Goal: Information Seeking & Learning: Find specific page/section

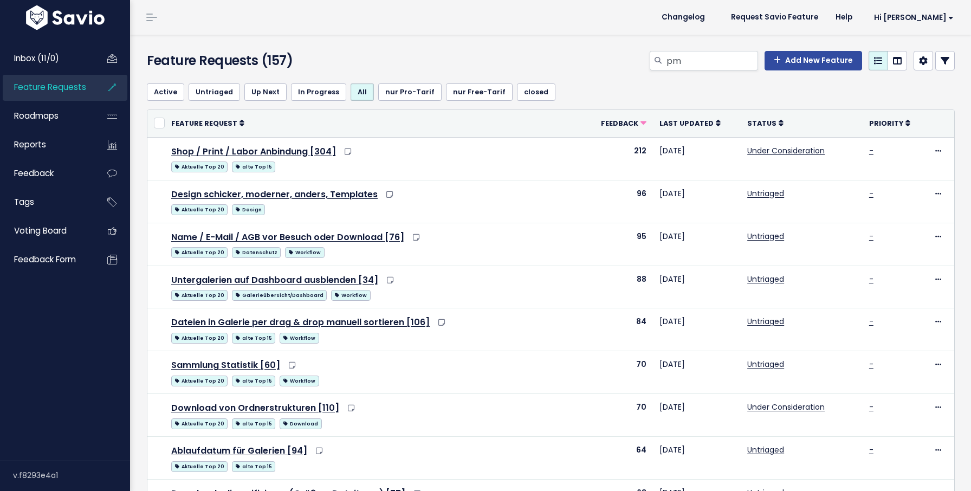
type input "p"
type input "Präsentations-Modus"
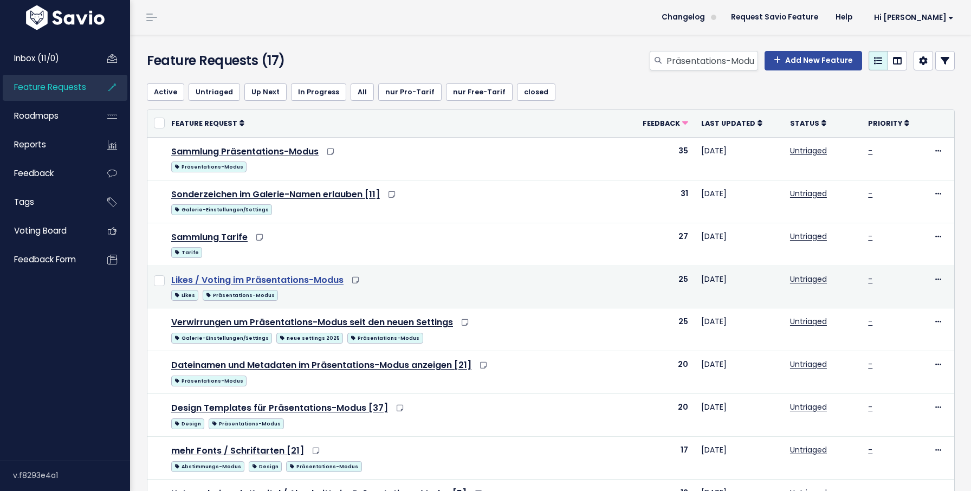
click at [308, 281] on link "Likes / Voting im Präsentations-Modus" at bounding box center [257, 280] width 172 height 12
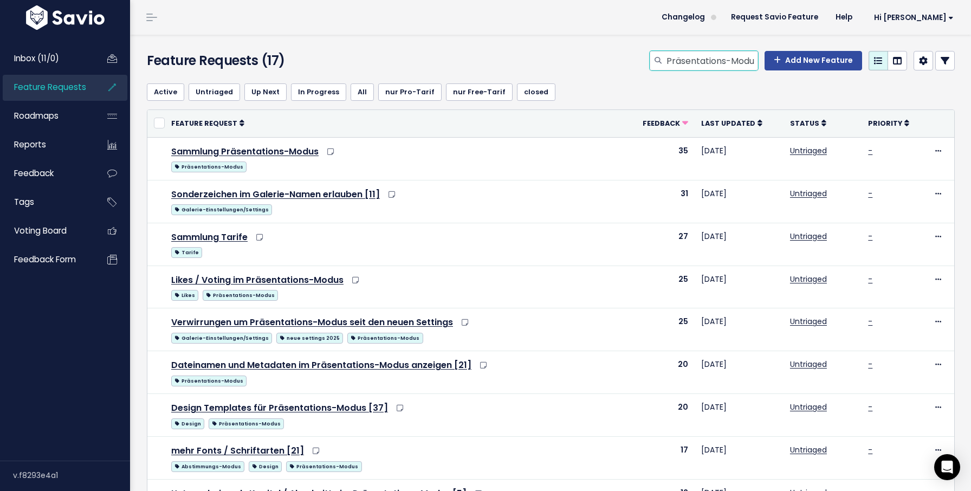
click at [715, 60] on input "Präsentations-Modus" at bounding box center [711, 61] width 93 height 20
type input "iptc"
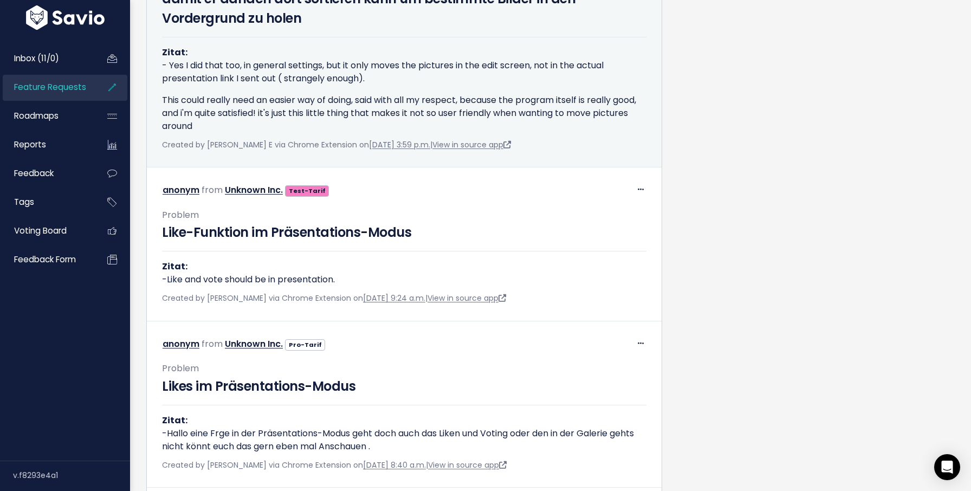
scroll to position [1189, 0]
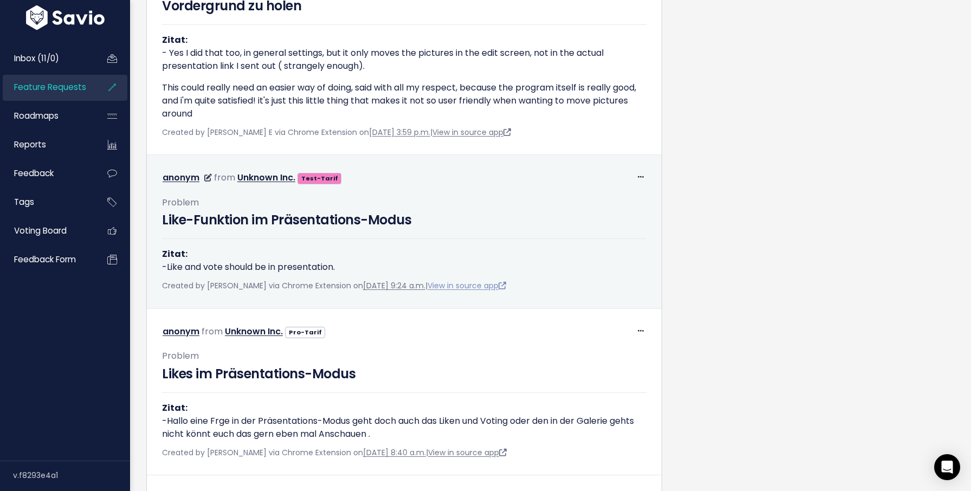
click at [473, 284] on link "View in source app" at bounding box center [466, 285] width 79 height 11
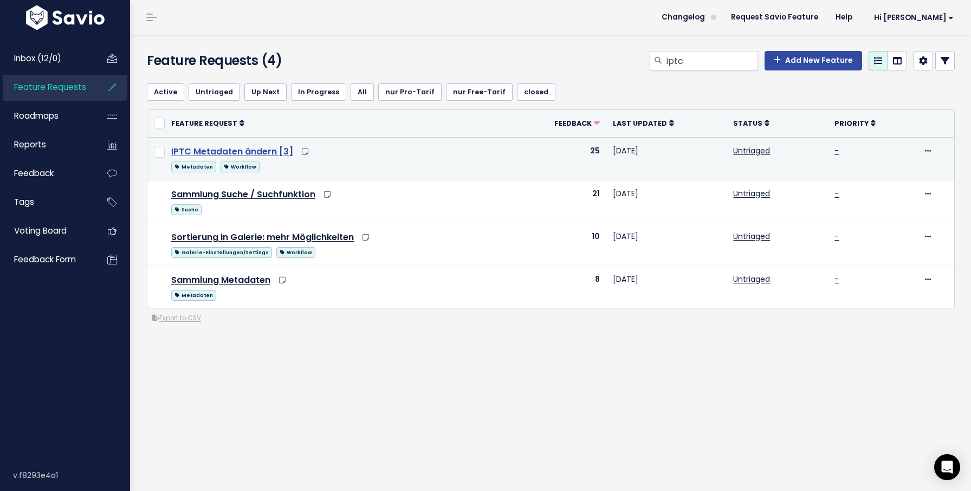
click at [258, 147] on link "IPTC Metadaten ändern [3]" at bounding box center [232, 151] width 122 height 12
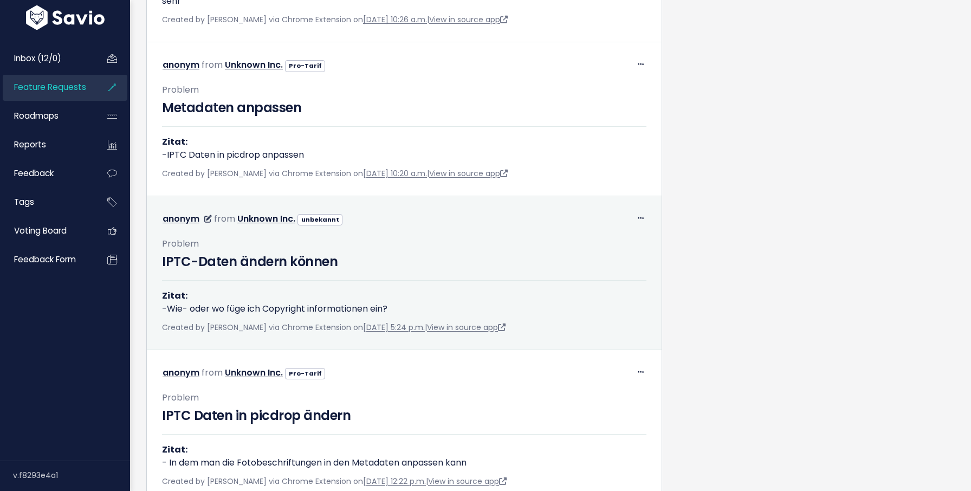
scroll to position [943, 0]
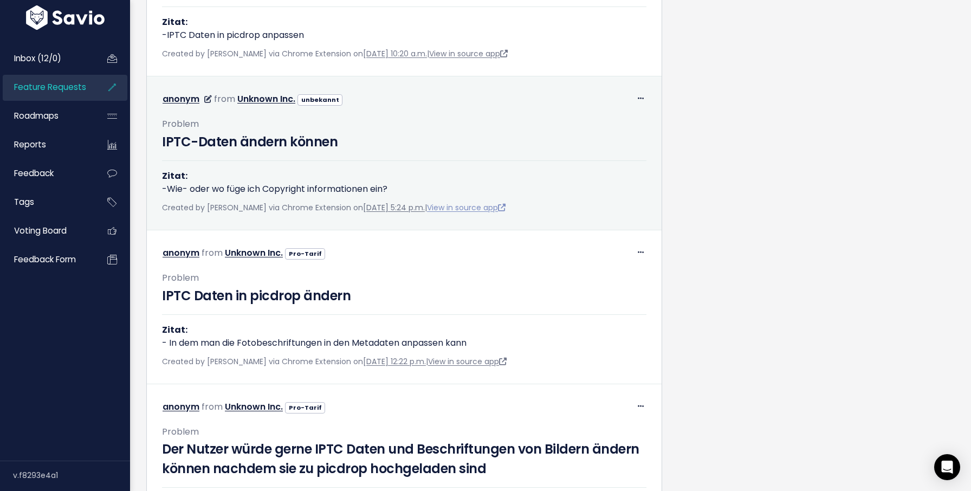
click at [488, 213] on link "View in source app" at bounding box center [466, 207] width 79 height 11
